Goal: Information Seeking & Learning: Learn about a topic

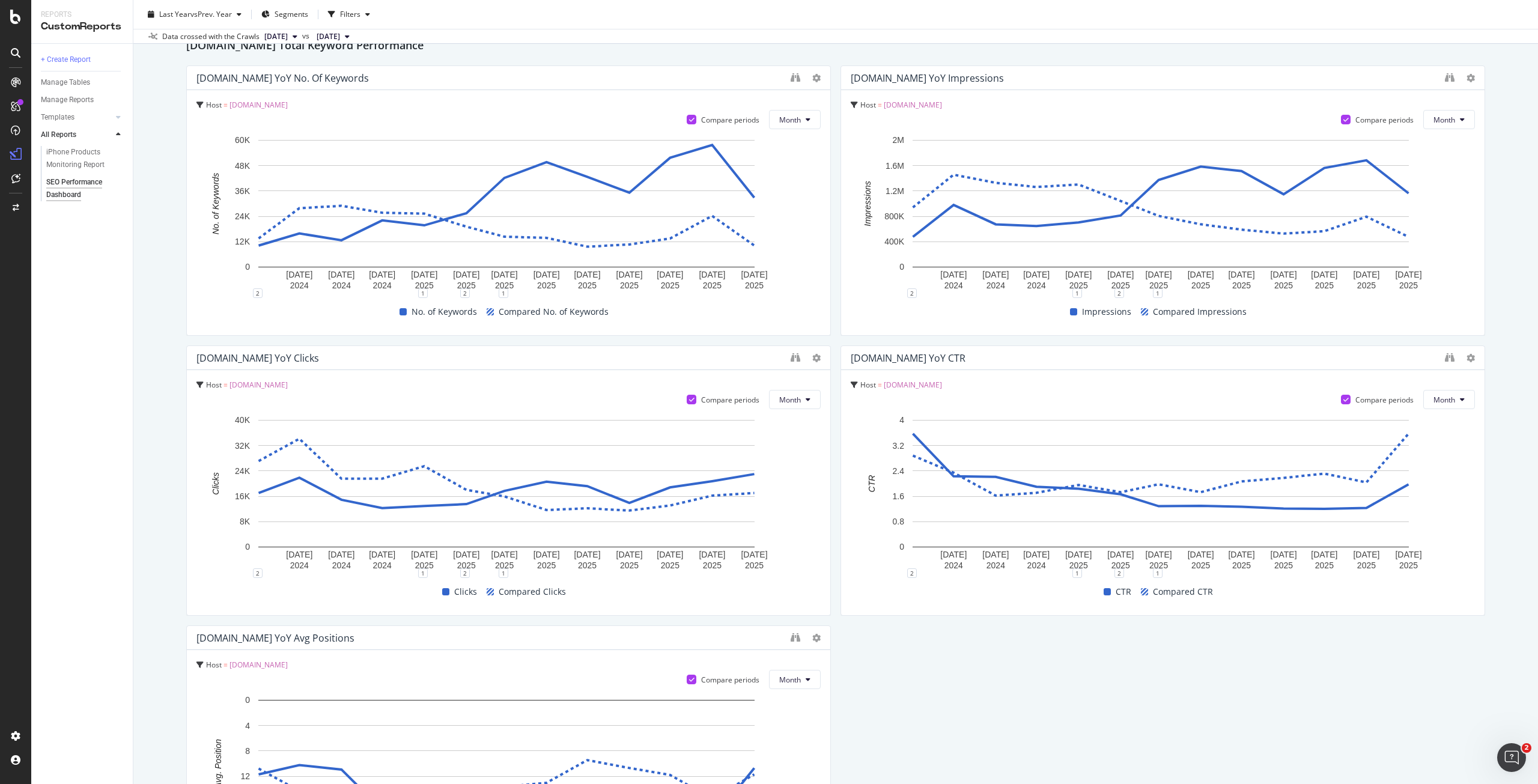
scroll to position [781, 0]
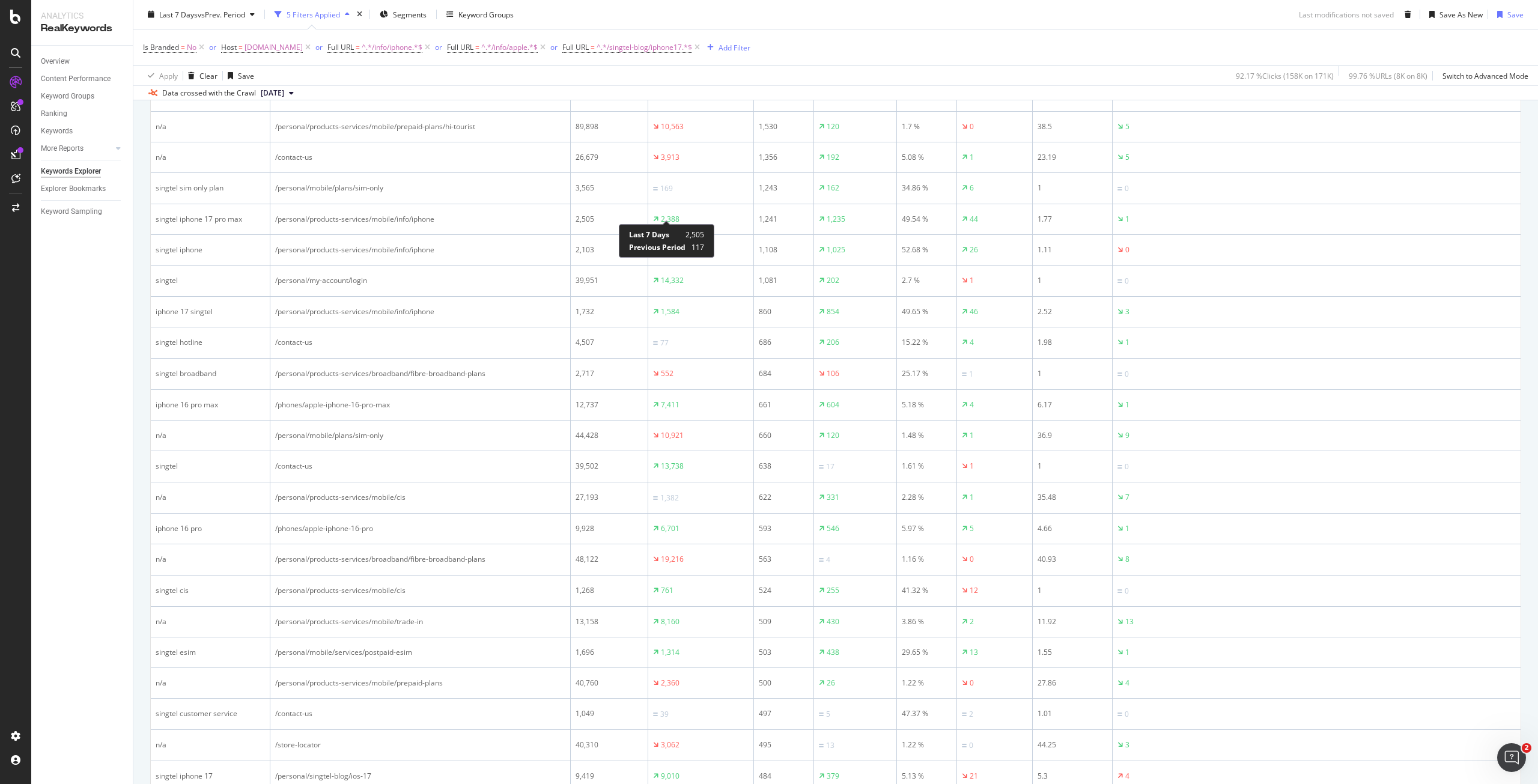
scroll to position [484, 0]
click at [557, 46] on div "or" at bounding box center [554, 46] width 7 height 10
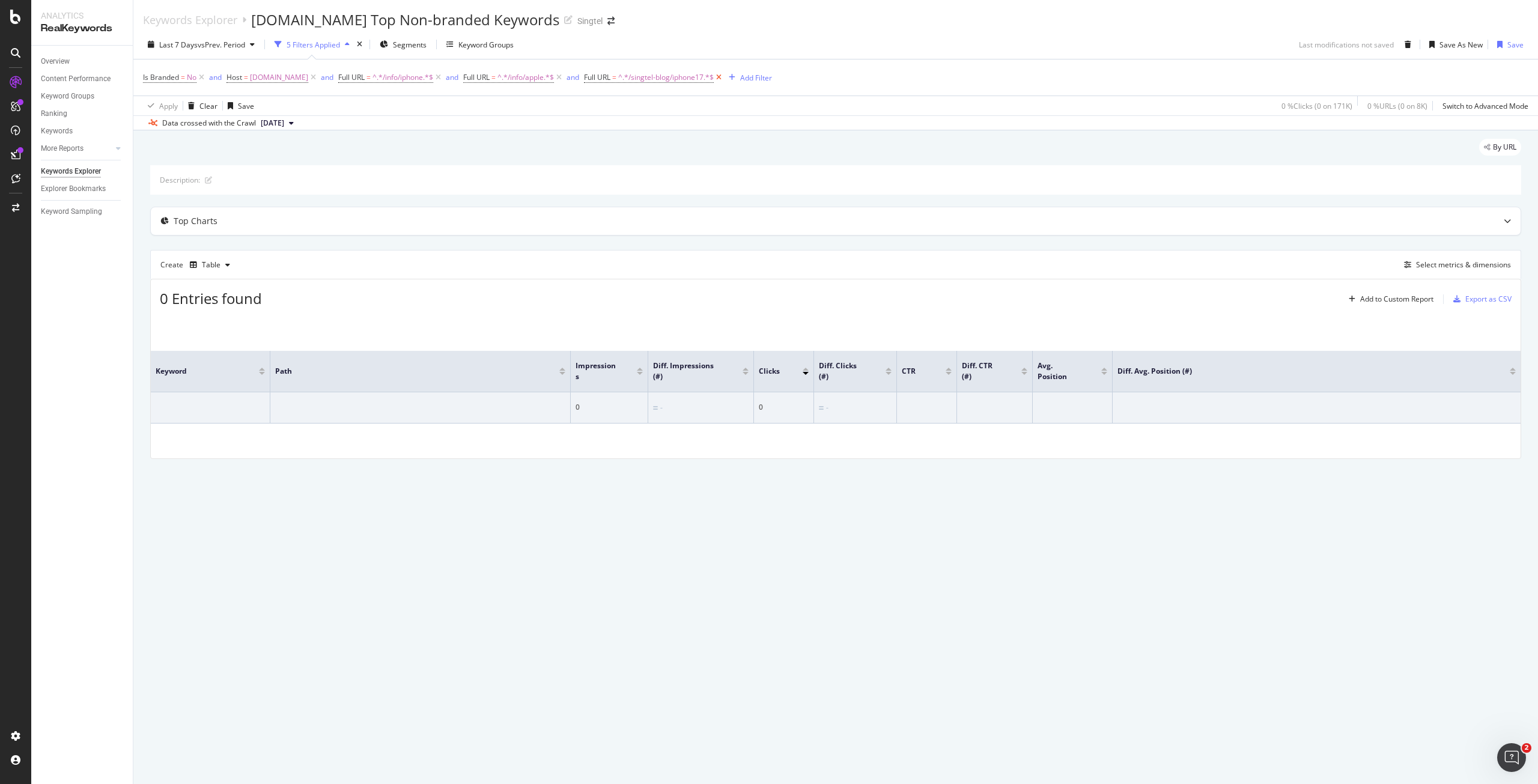
click at [718, 78] on icon at bounding box center [718, 77] width 10 height 12
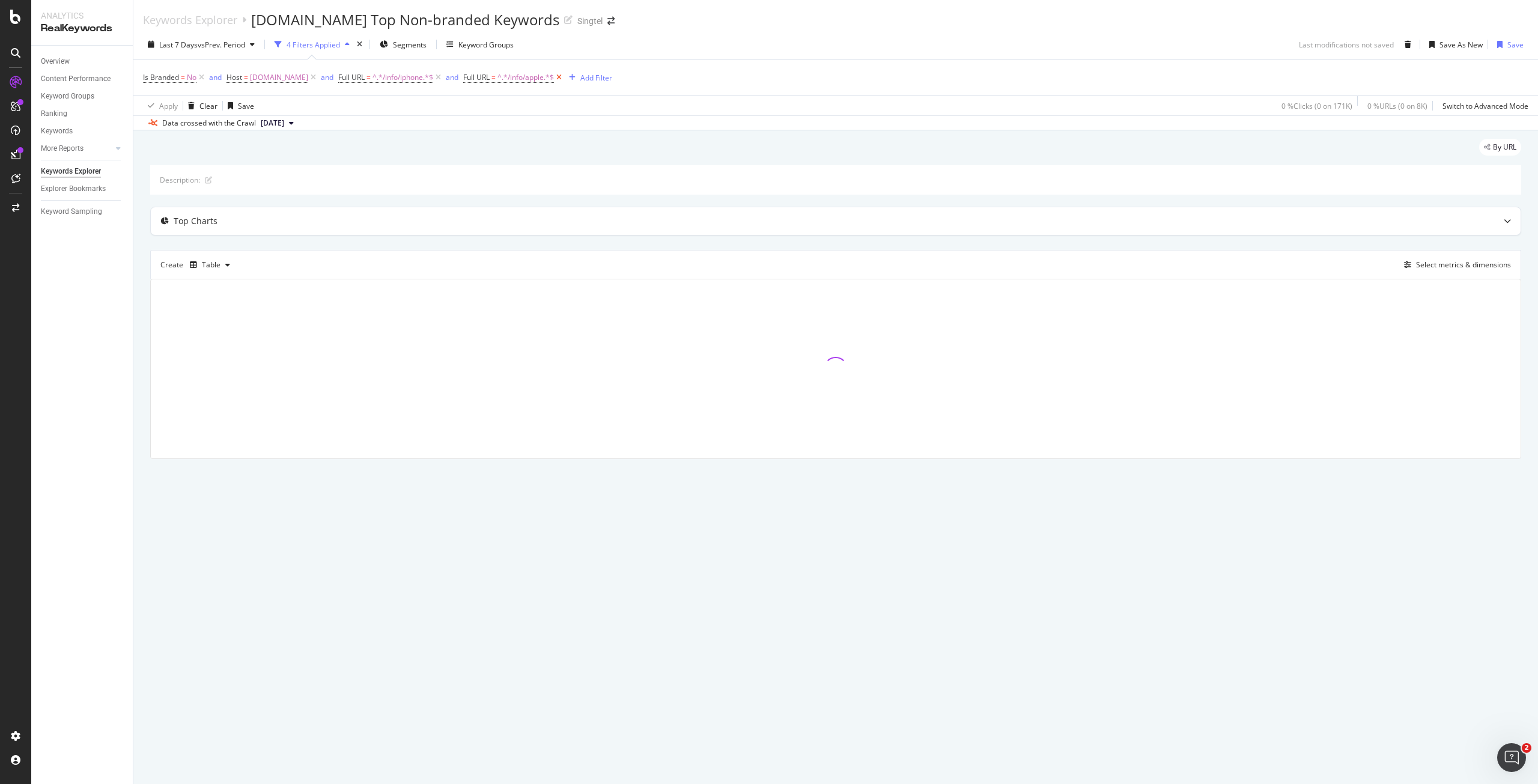
click at [561, 76] on icon at bounding box center [558, 77] width 10 height 12
click at [439, 78] on icon at bounding box center [438, 77] width 10 height 12
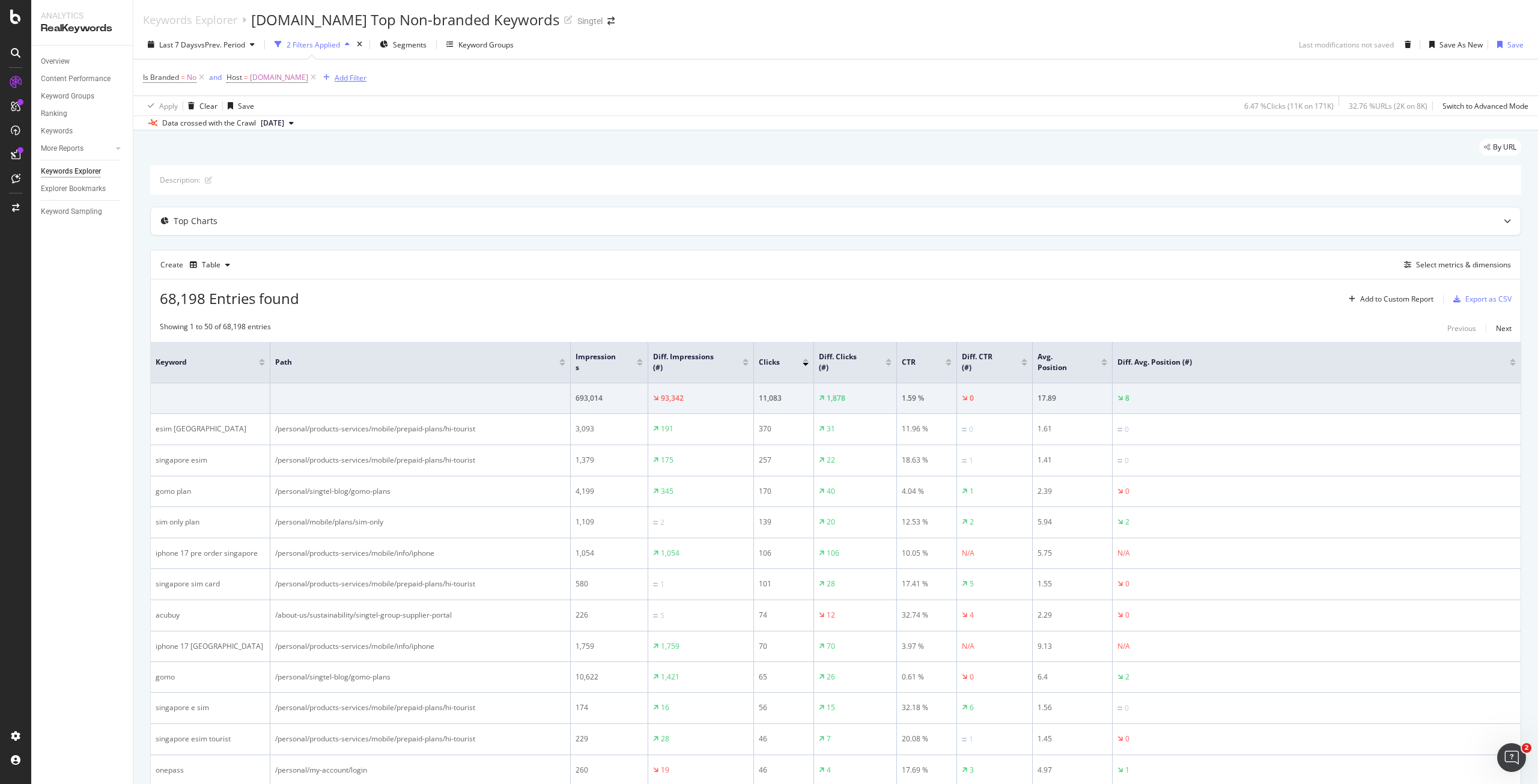
click at [348, 76] on div "Add Filter" at bounding box center [351, 77] width 32 height 10
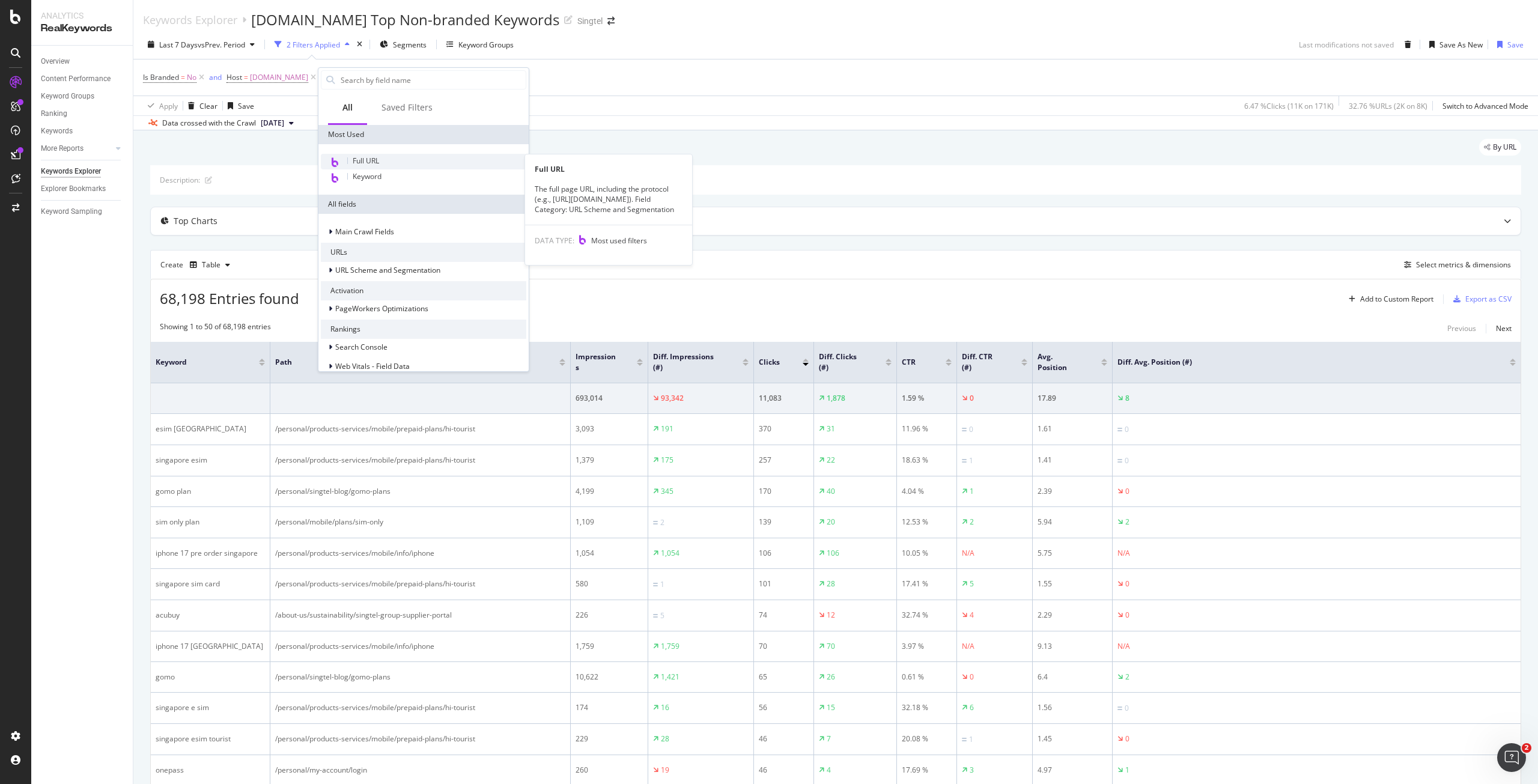
click at [369, 163] on span "Full URL" at bounding box center [366, 160] width 27 height 10
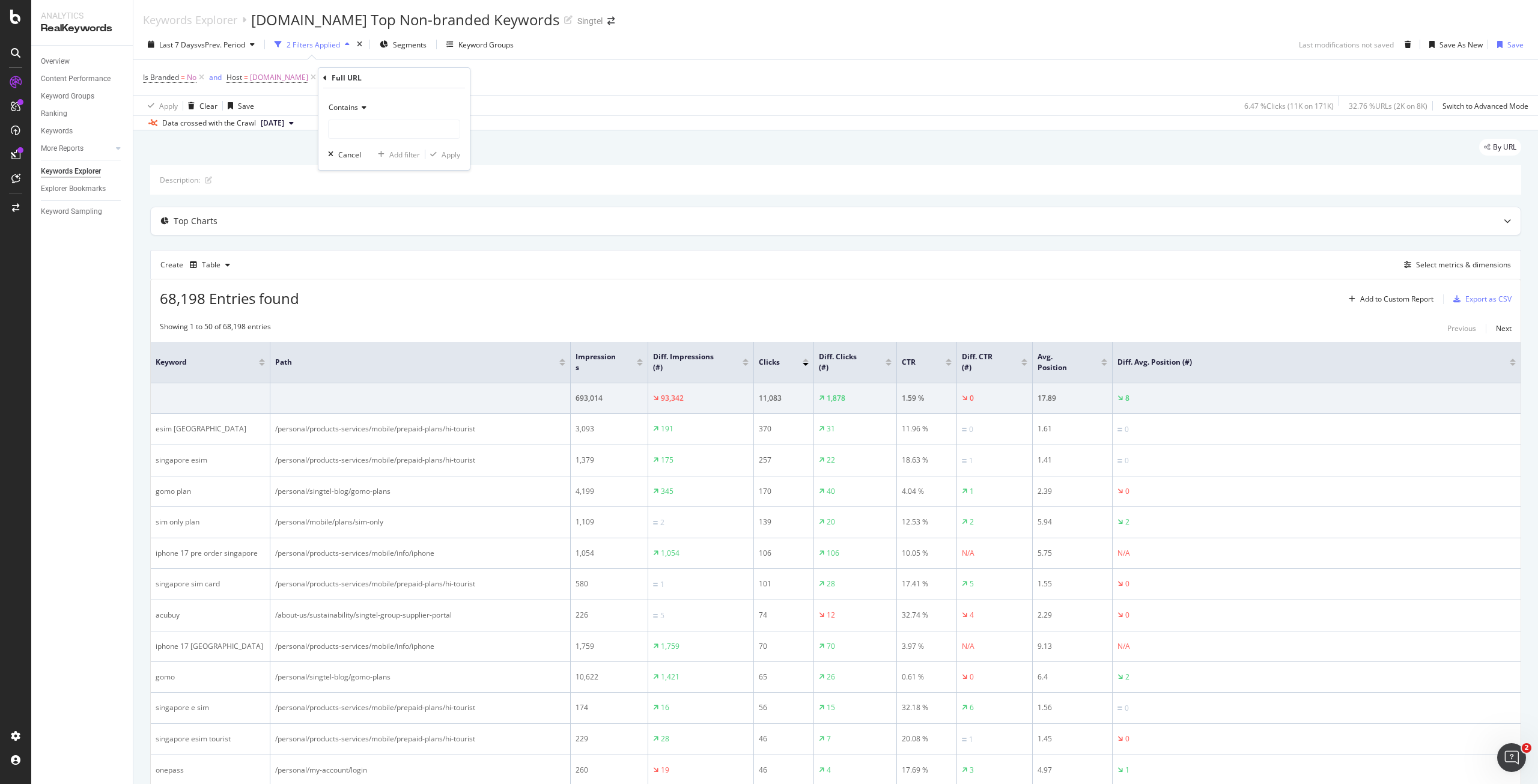
click at [355, 109] on span "Contains" at bounding box center [343, 106] width 29 height 10
click at [357, 259] on span "Matches regex" at bounding box center [359, 257] width 50 height 10
click at [357, 129] on input "text" at bounding box center [394, 129] width 131 height 20
paste input "https:\/\/www\.singtel\.com\/personal\/(products-services\/mobile\/info\/(iphon…"
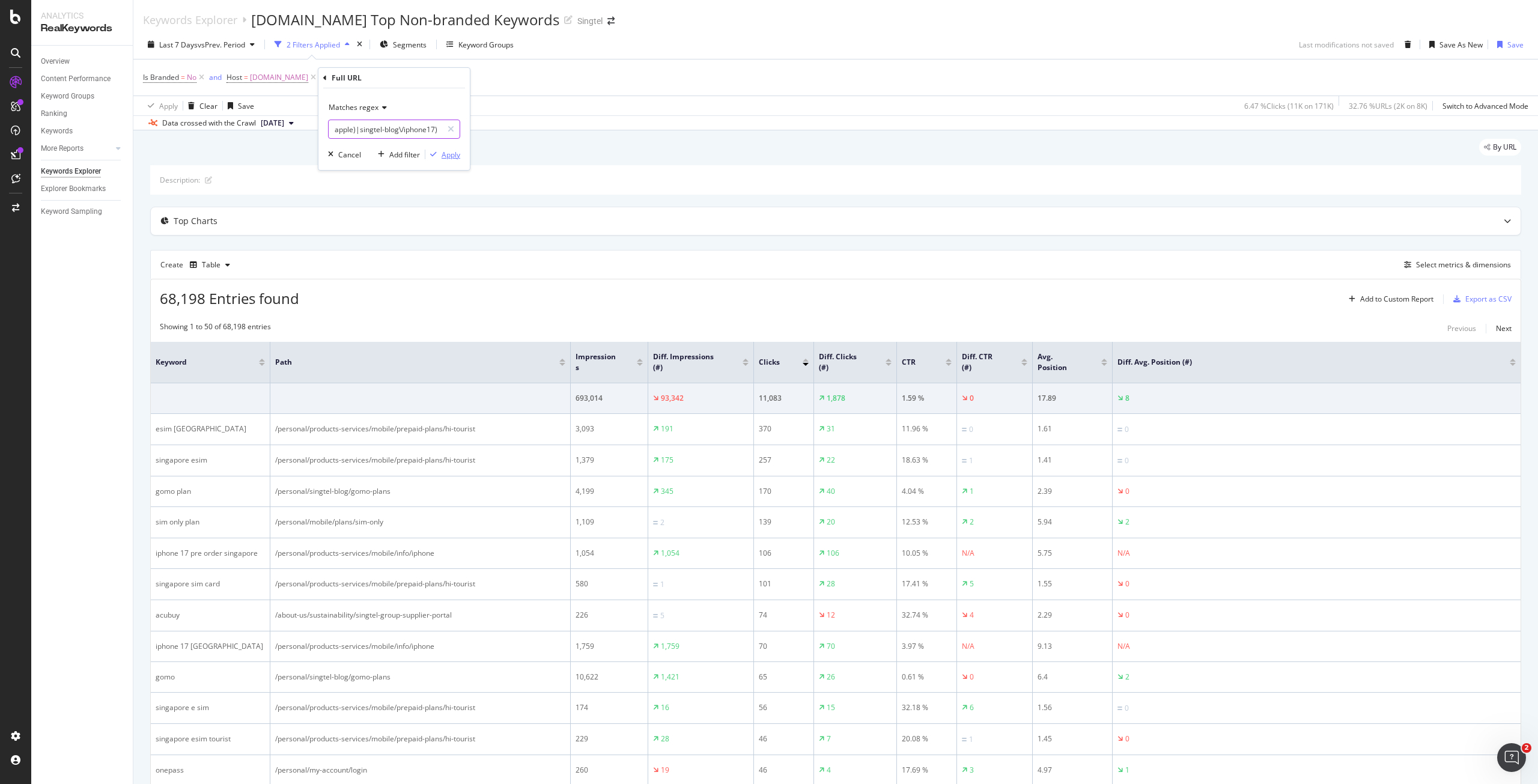
type input "https:\/\/www\.singtel\.com\/personal\/(products-services\/mobile\/info\/(iphon…"
click at [442, 154] on div "Apply" at bounding box center [450, 154] width 19 height 10
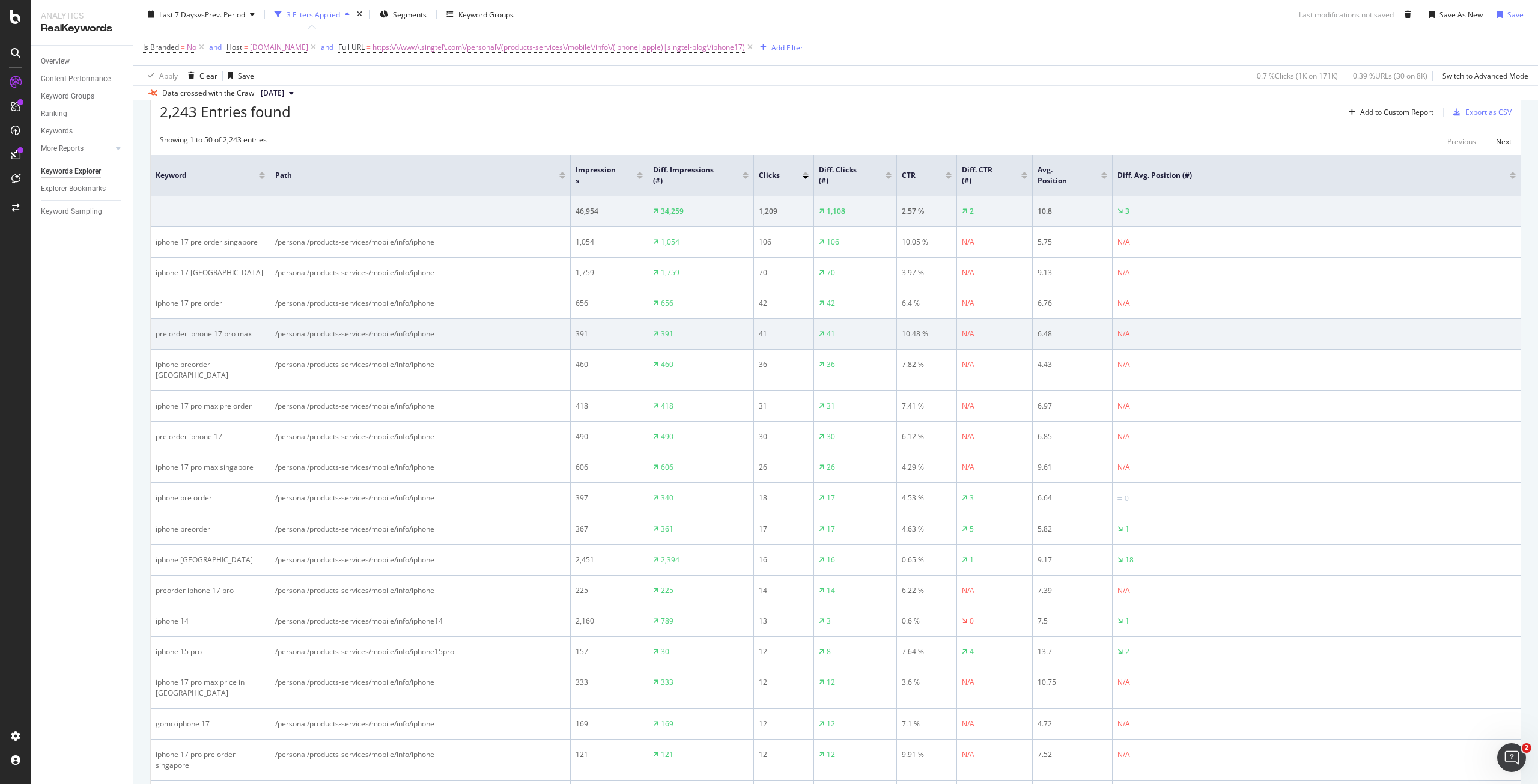
scroll to position [180, 0]
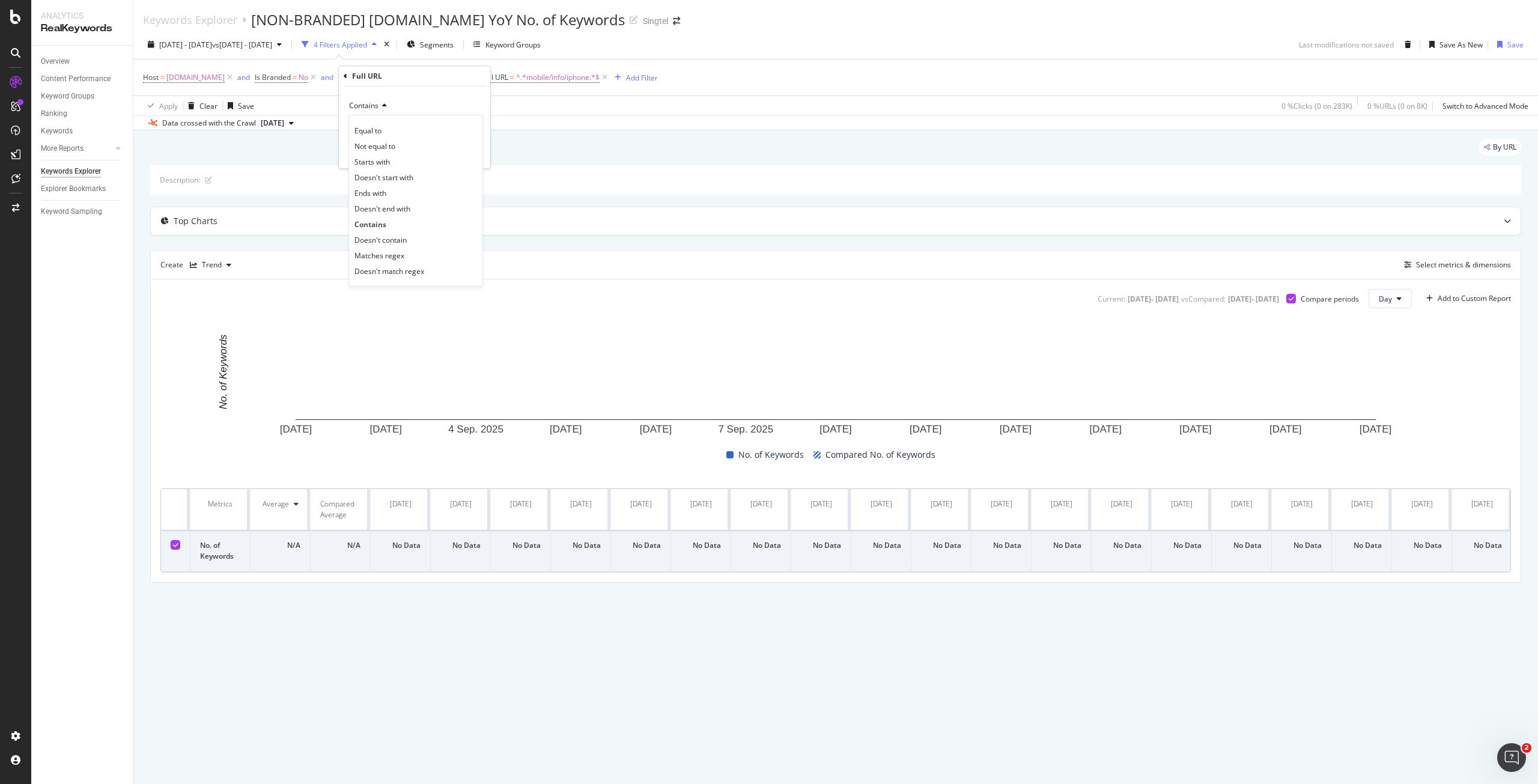
click at [447, 104] on div "Contains" at bounding box center [414, 106] width 132 height 20
click at [527, 92] on div "Host = www.singtel.com and Is Branded = No and Full URL = ^.*mobile/info/apple.…" at bounding box center [835, 78] width 1385 height 36
click at [606, 75] on icon at bounding box center [604, 77] width 10 height 12
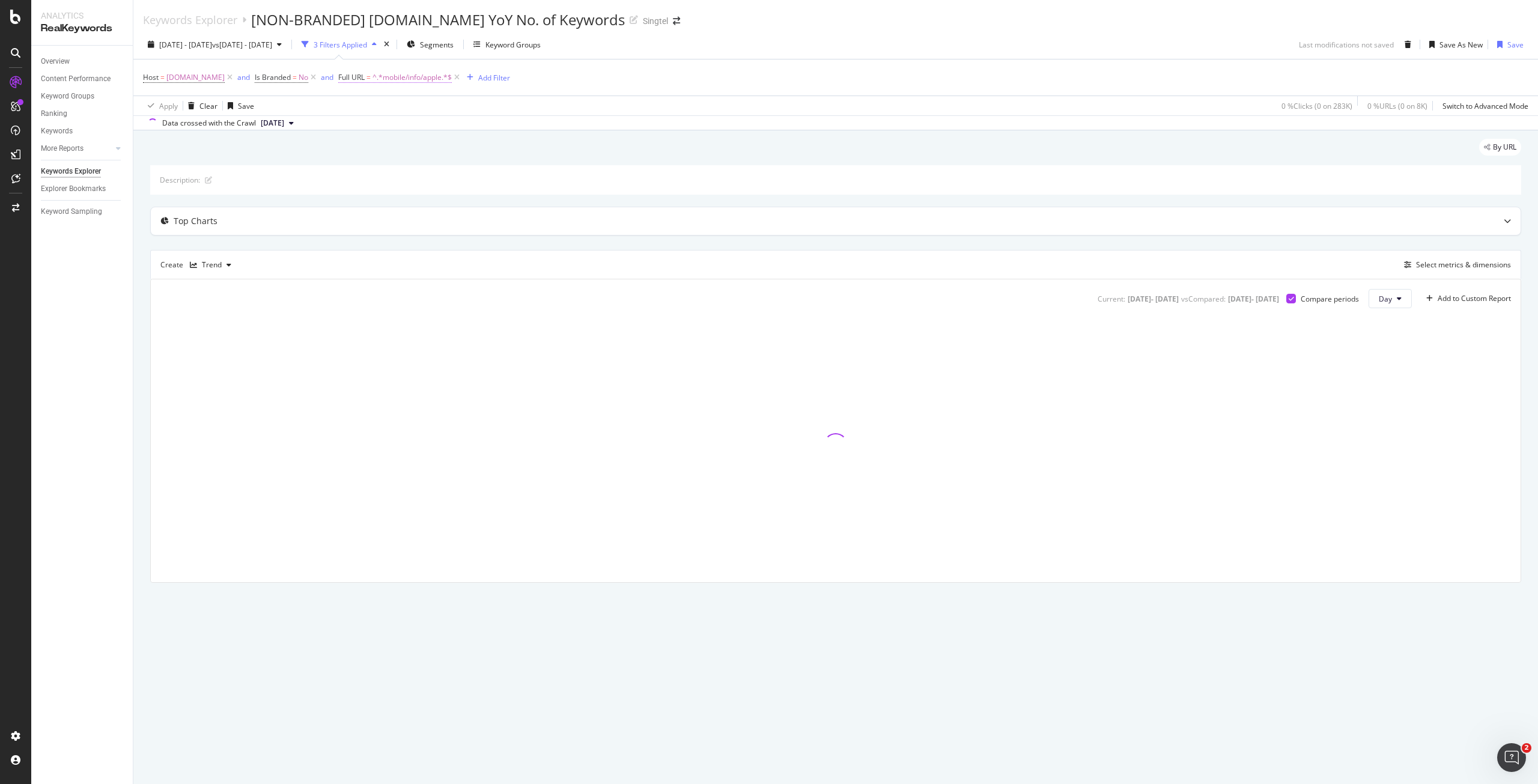
click at [409, 78] on span "^.*mobile/info/apple.*$" at bounding box center [412, 77] width 79 height 17
click at [406, 131] on input "mobile/info/apple" at bounding box center [405, 128] width 113 height 20
paste input "https:\/\/www\.singtel\.com\/personal\/products-services\/mobile\/info\/(iphone…"
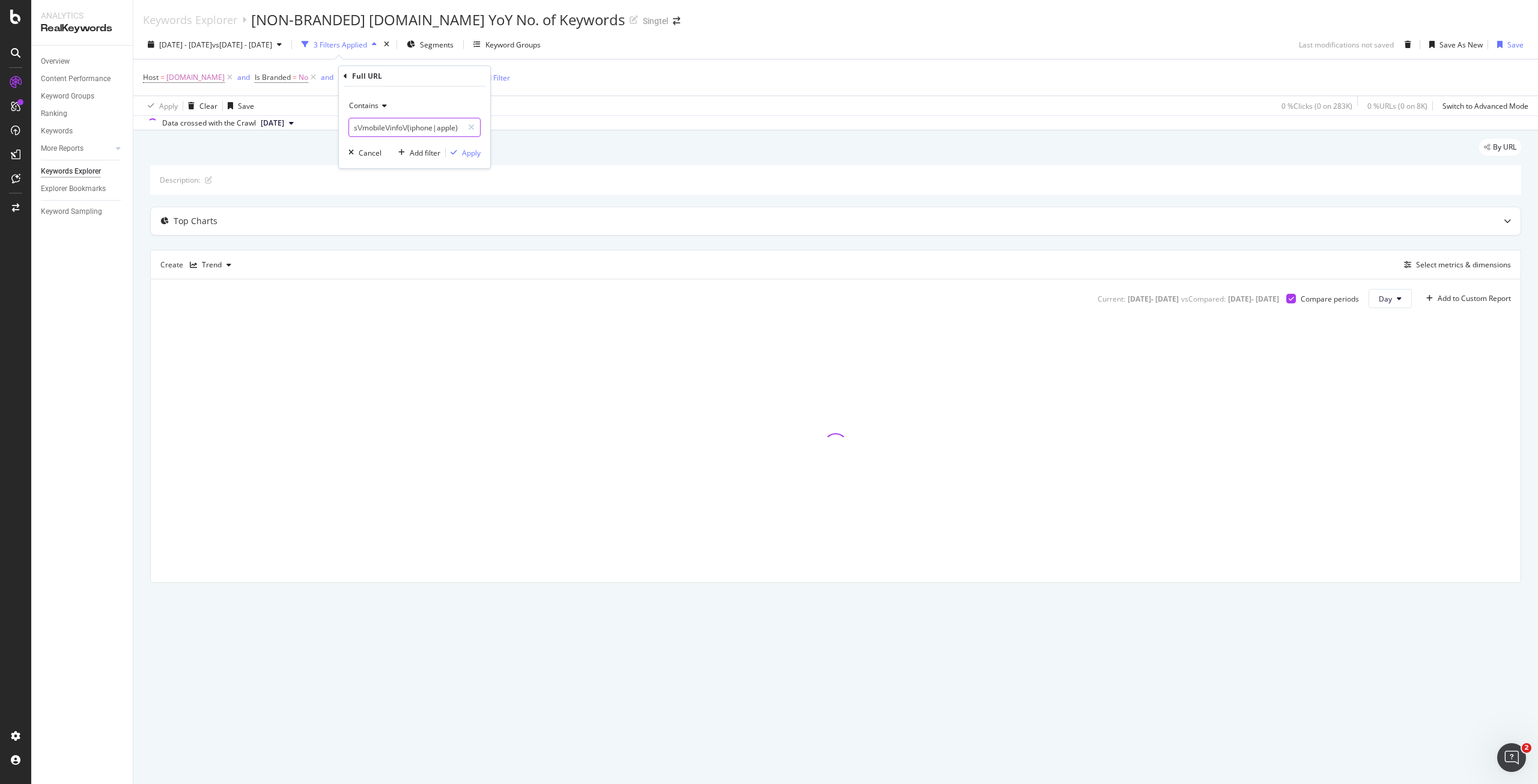
type input "https:\/\/www\.singtel\.com\/personal\/products-services\/mobile\/info\/(iphone…"
click at [383, 104] on icon at bounding box center [382, 105] width 8 height 7
click at [414, 254] on div "Matches regex" at bounding box center [416, 254] width 129 height 15
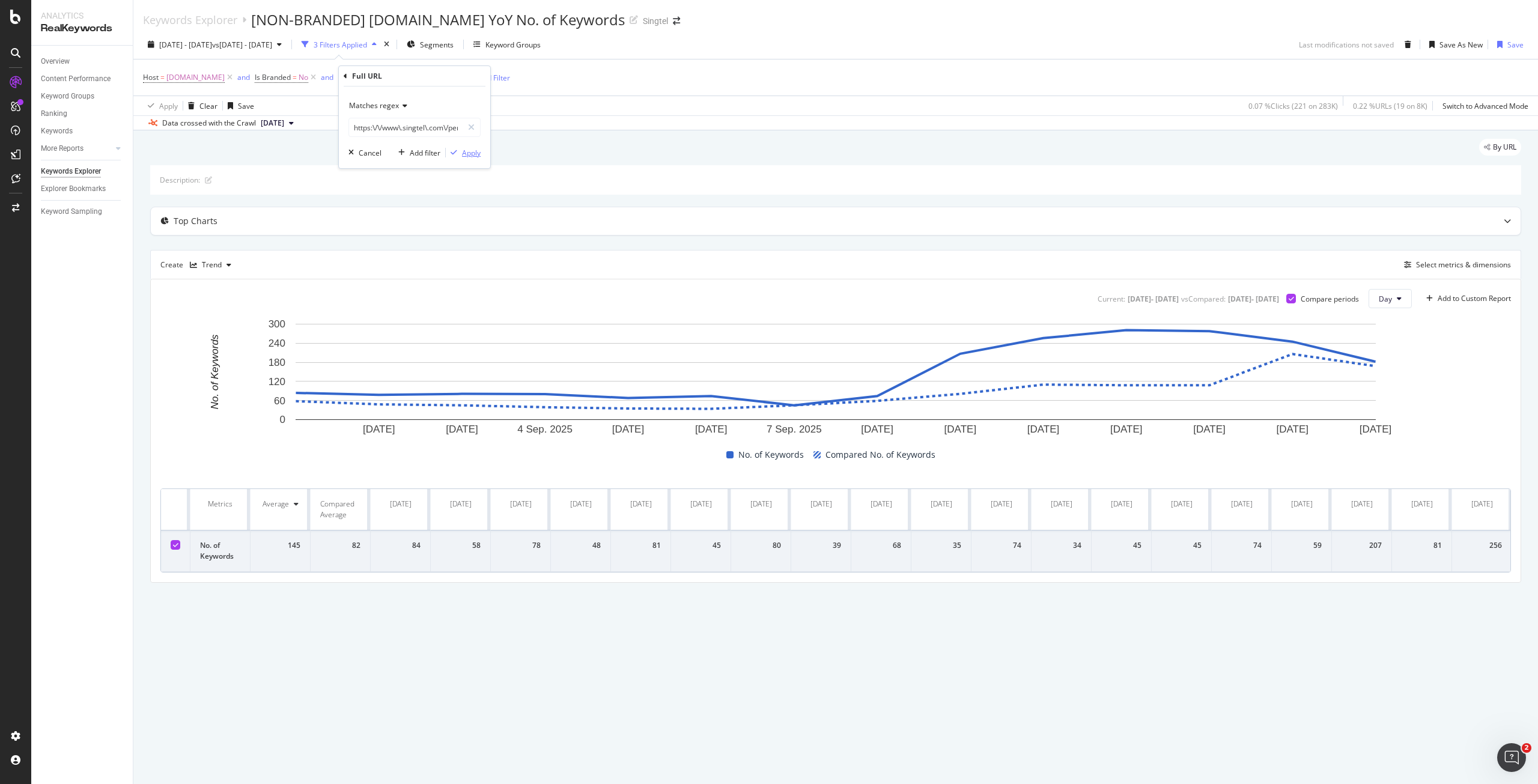
click at [464, 149] on div "Apply" at bounding box center [471, 152] width 19 height 10
